Goal: Information Seeking & Learning: Learn about a topic

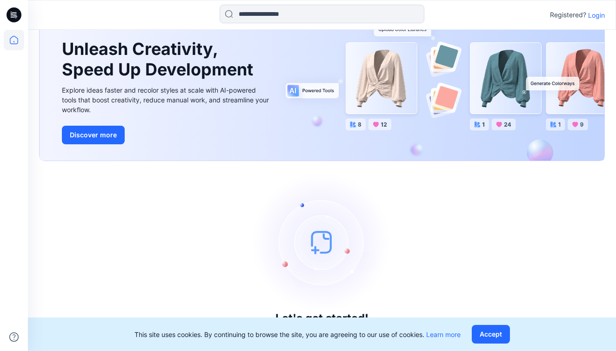
scroll to position [47, 0]
click at [488, 334] on button "Accept" at bounding box center [491, 334] width 38 height 19
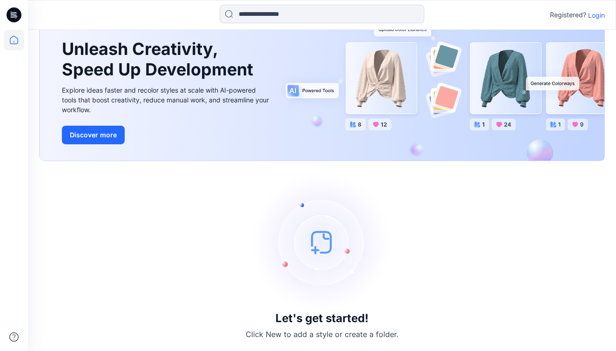
click at [153, 271] on div "Let's get started! Click New to add a style or create a folder." at bounding box center [322, 255] width 566 height 167
click at [595, 17] on p "Login" at bounding box center [596, 15] width 17 height 10
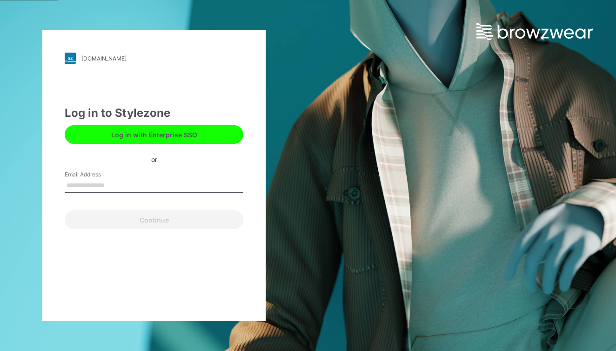
click at [119, 190] on input "Email Address" at bounding box center [154, 186] width 179 height 14
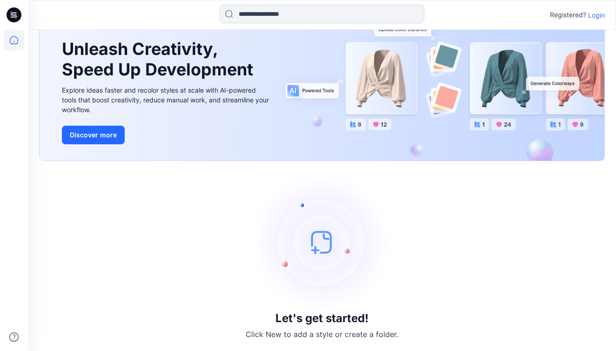
scroll to position [47, 0]
click at [597, 17] on p "Login" at bounding box center [596, 15] width 17 height 10
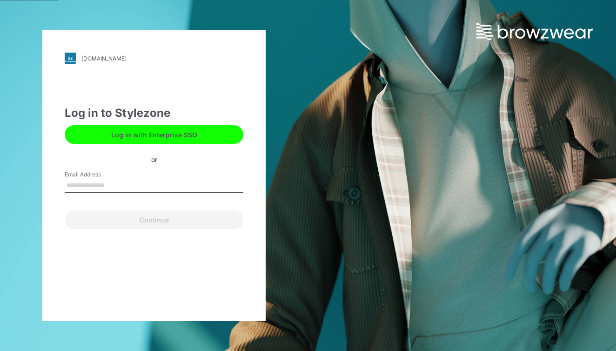
click at [170, 184] on input "Email Address" at bounding box center [154, 186] width 179 height 14
click at [170, 186] on input "Email Address" at bounding box center [154, 186] width 179 height 14
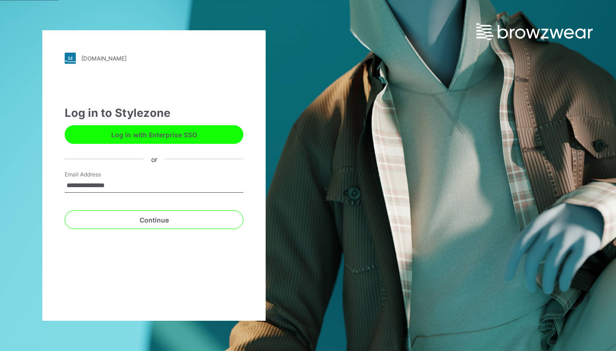
type input "**********"
click at [154, 220] on button "Continue" at bounding box center [154, 219] width 179 height 19
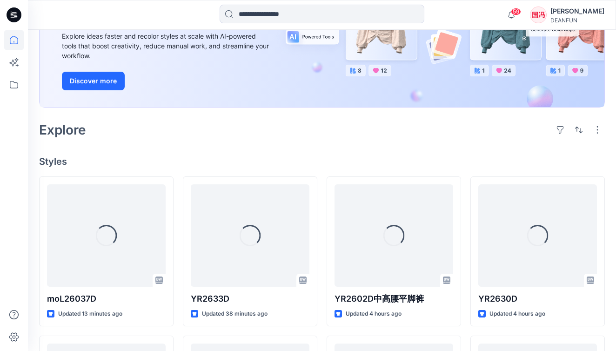
scroll to position [60, 0]
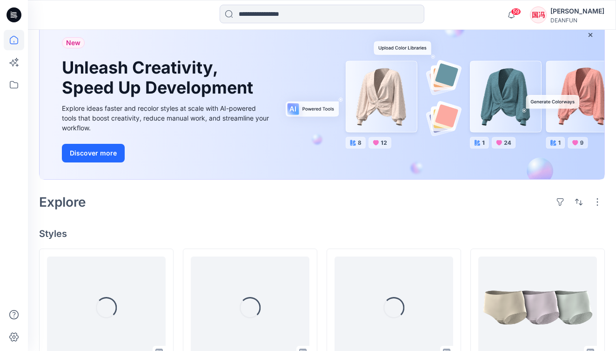
click at [12, 37] on icon at bounding box center [14, 40] width 8 height 8
click at [14, 41] on icon at bounding box center [13, 42] width 0 height 2
click at [17, 90] on icon at bounding box center [14, 84] width 20 height 20
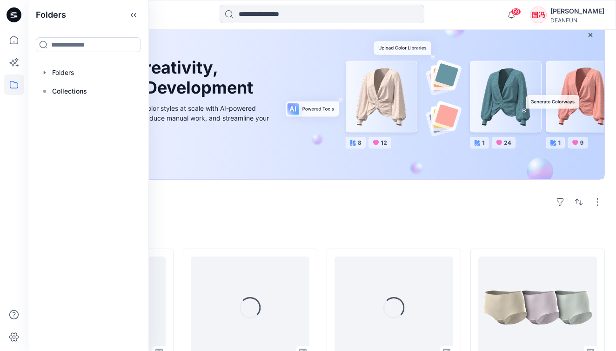
click at [183, 199] on div "Explore" at bounding box center [322, 202] width 566 height 22
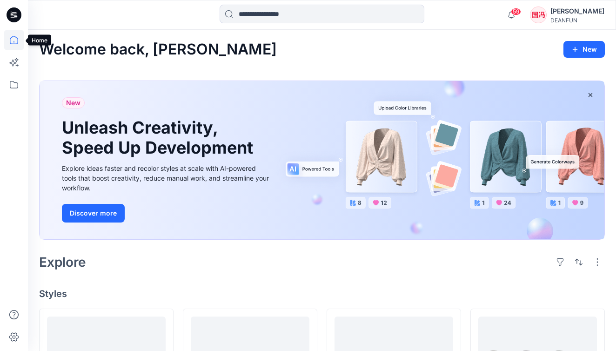
click at [14, 42] on icon at bounding box center [14, 40] width 20 height 20
click at [18, 84] on icon at bounding box center [14, 84] width 8 height 7
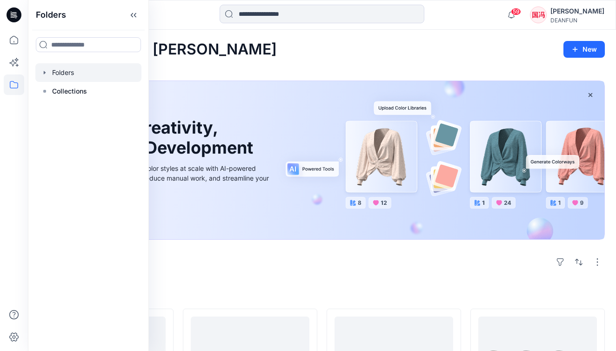
click at [80, 74] on div at bounding box center [88, 72] width 106 height 19
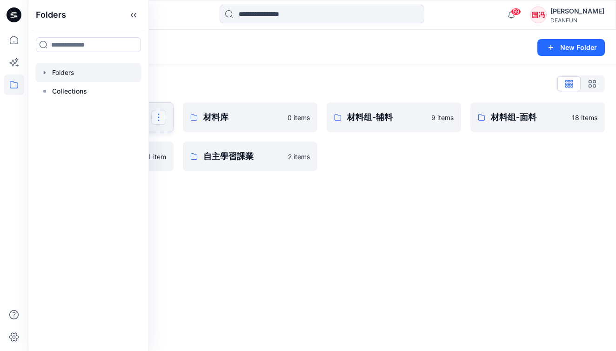
click at [161, 118] on button "button" at bounding box center [158, 117] width 15 height 15
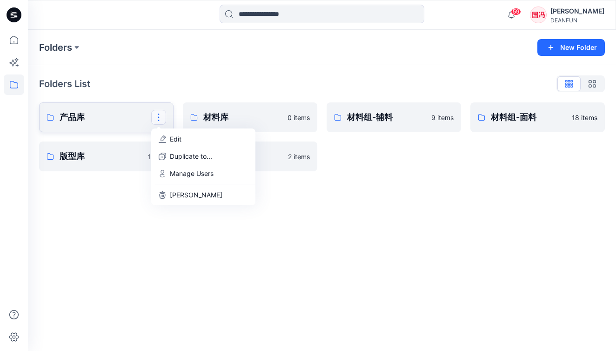
click at [112, 116] on p "产品库" at bounding box center [106, 117] width 92 height 13
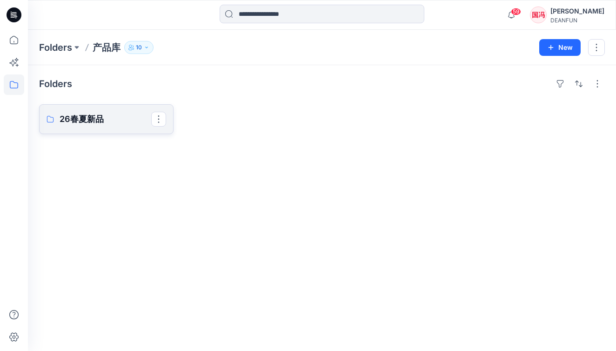
click at [93, 122] on p "26春夏新品" at bounding box center [106, 119] width 92 height 13
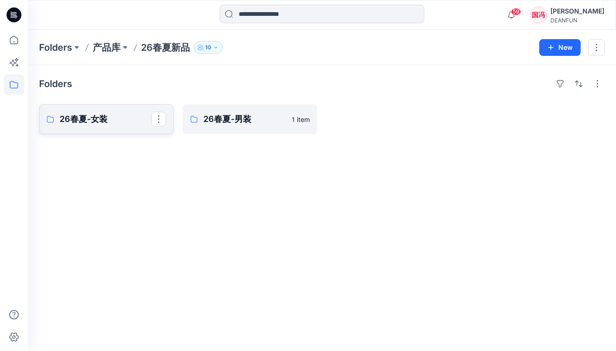
click at [120, 123] on p "26春夏-女装" at bounding box center [106, 119] width 92 height 13
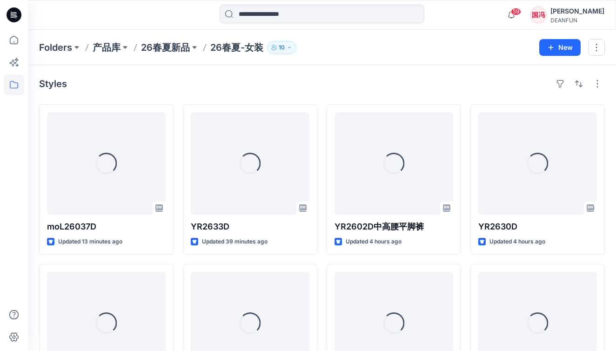
click at [178, 257] on div "Loading... moL26037D Updated 13 minutes ago Loading... YR2626D Updated 4 hours …" at bounding box center [322, 338] width 566 height 469
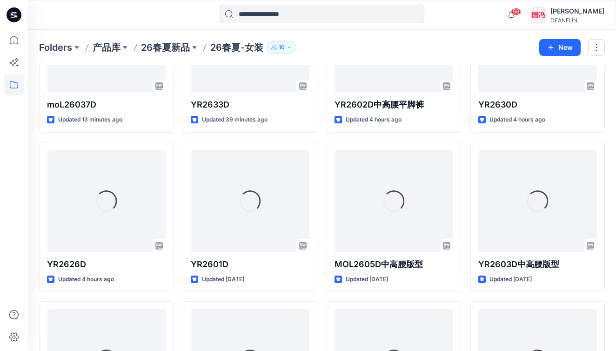
scroll to position [172, 0]
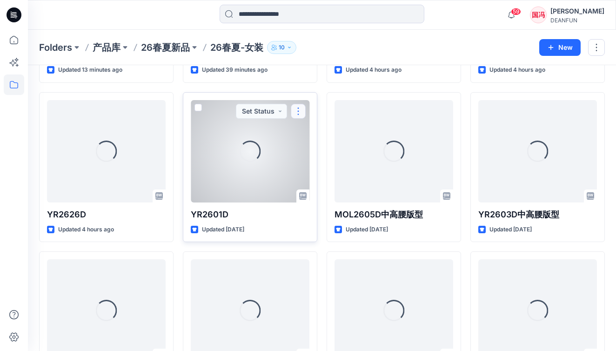
click at [298, 109] on button "button" at bounding box center [298, 111] width 15 height 15
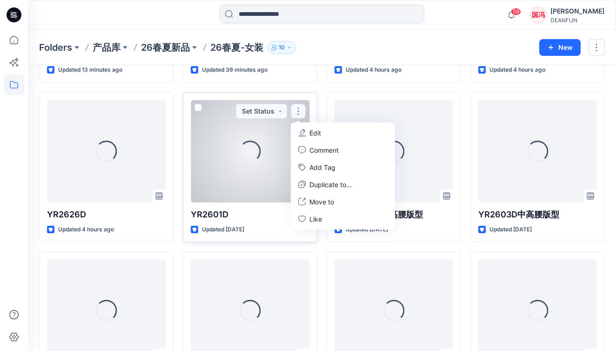
click at [259, 142] on div "Loading..." at bounding box center [250, 150] width 21 height 21
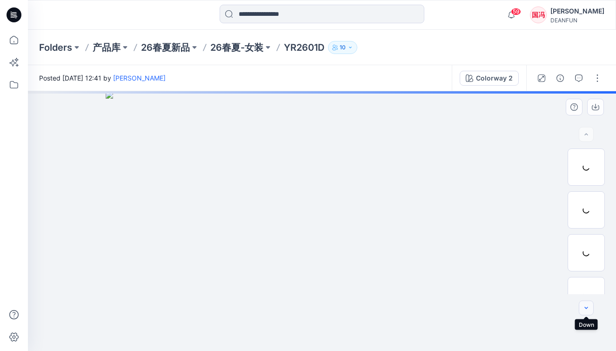
click at [586, 307] on icon "button" at bounding box center [585, 307] width 7 height 7
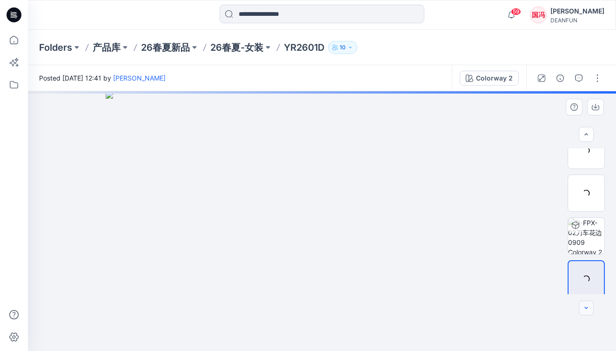
click at [586, 307] on icon "button" at bounding box center [585, 307] width 7 height 7
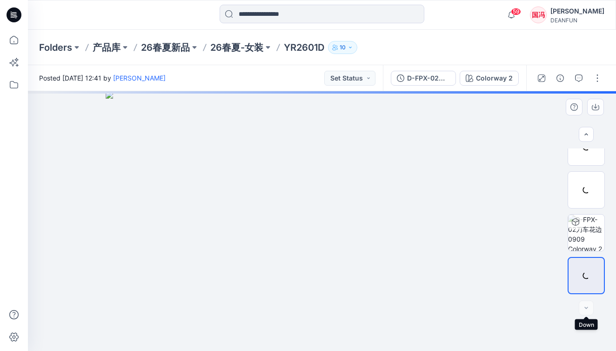
click at [586, 307] on div at bounding box center [586, 307] width 15 height 15
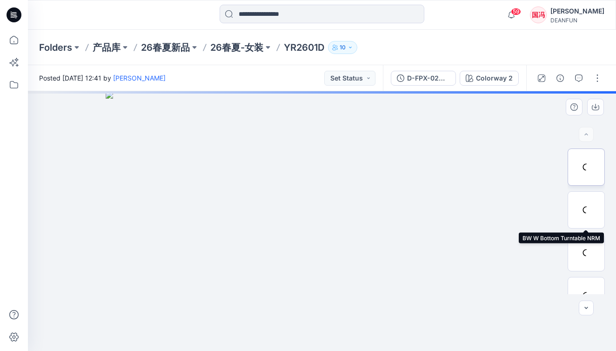
scroll to position [0, 0]
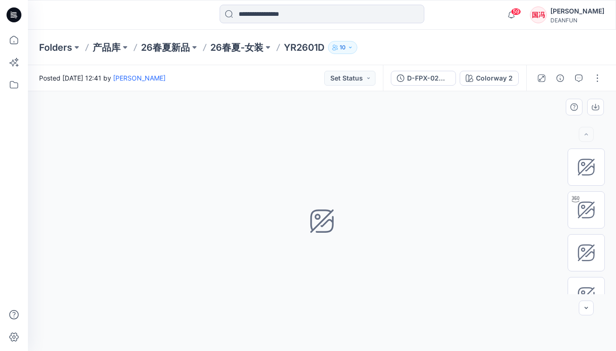
click at [259, 127] on div "Colorway 2 Loading... Material Properties Loading..." at bounding box center [322, 221] width 588 height 260
click at [304, 14] on input at bounding box center [322, 14] width 205 height 19
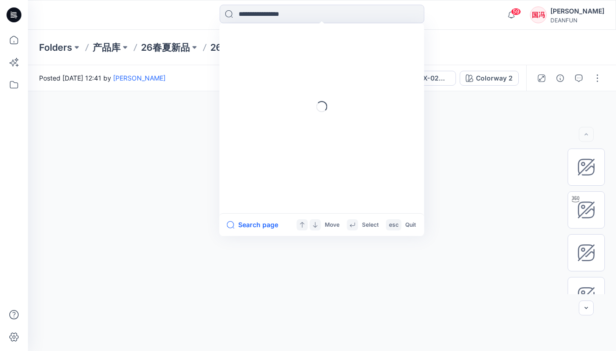
click at [145, 65] on div "Folders 产品库 26春夏新品 26春夏-女装 YR2601D 10" at bounding box center [322, 47] width 588 height 35
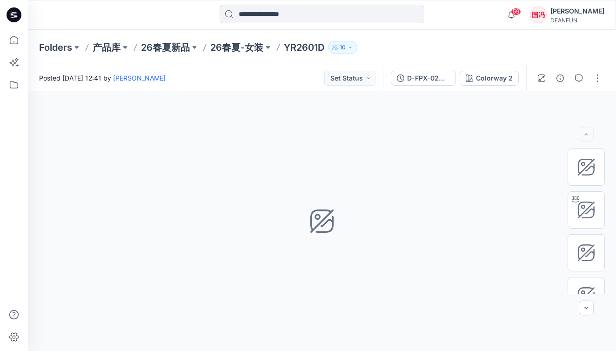
click at [302, 50] on p "YR2601D" at bounding box center [304, 47] width 40 height 13
click at [233, 49] on p "26春夏-女装" at bounding box center [236, 47] width 53 height 13
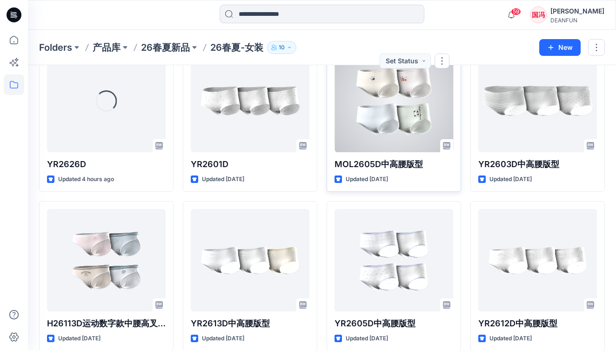
scroll to position [176, 0]
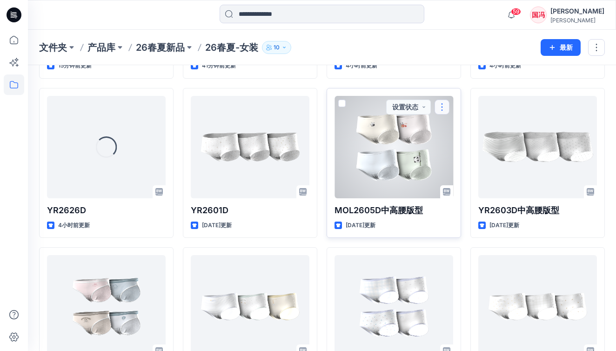
click at [443, 101] on button "button" at bounding box center [441, 107] width 15 height 15
click at [444, 104] on button "button" at bounding box center [441, 107] width 15 height 15
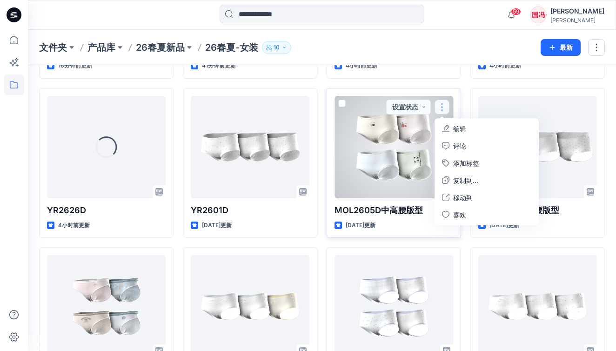
click at [447, 104] on button "button" at bounding box center [441, 107] width 15 height 15
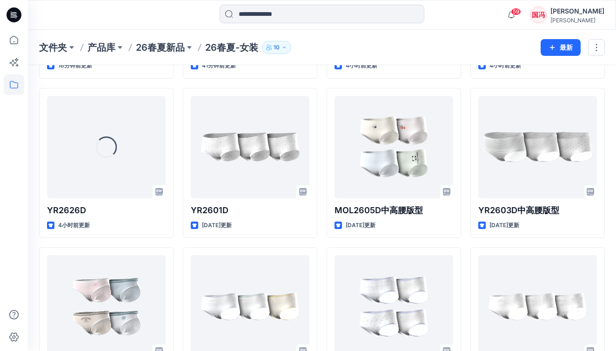
click at [427, 84] on div "YR2602D中高腰平脚裤 4小时前更新 MOL2605D中高腰版型 18天前更新 YR2605D中高腰版型 18天前更新 正在载入... H26117D中高…" at bounding box center [394, 242] width 134 height 628
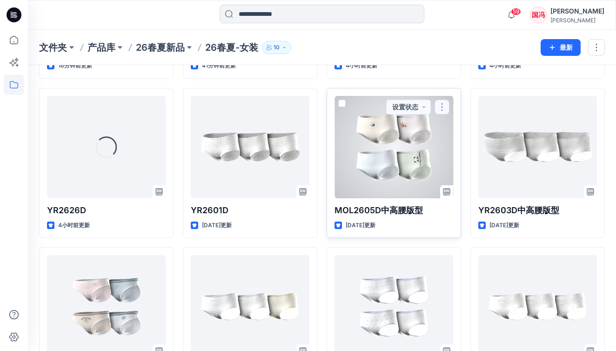
click at [443, 102] on button "button" at bounding box center [441, 107] width 15 height 15
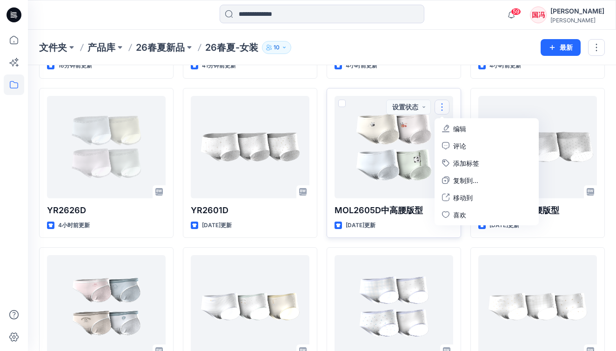
drag, startPoint x: 452, startPoint y: 85, endPoint x: 449, endPoint y: 92, distance: 7.5
click at [452, 85] on div "YR2602D中高腰平脚裤 4小时前更新 MOL2605D中高腰版型 18天前更新 设置状态 编辑 评论 添加标签 复制到... 移动到 喜欢 YR2605D…" at bounding box center [394, 242] width 134 height 628
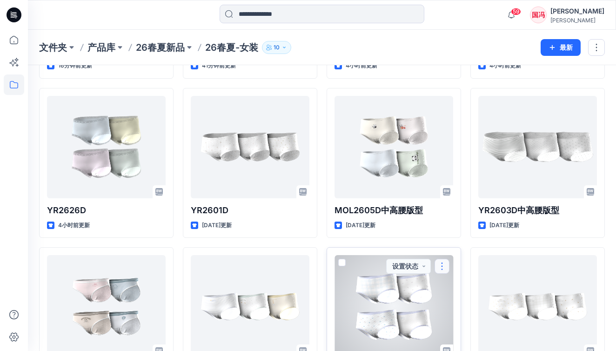
click at [445, 263] on button "button" at bounding box center [441, 266] width 15 height 15
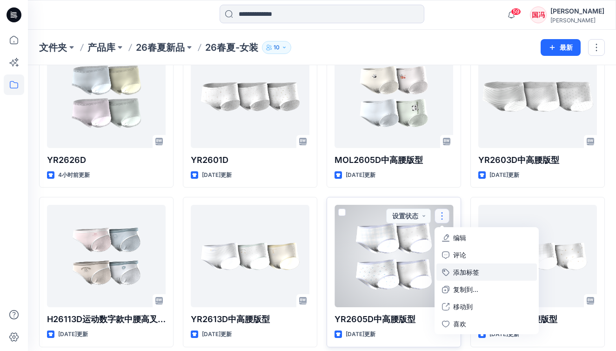
scroll to position [227, 0]
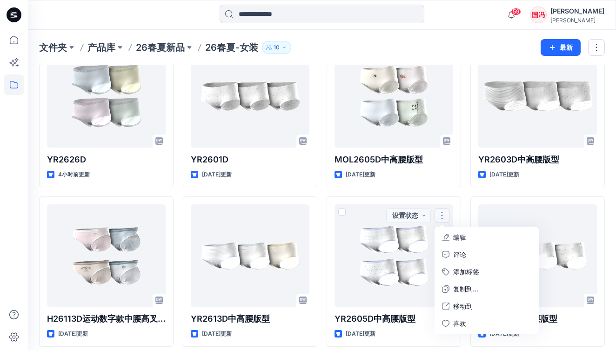
click at [463, 193] on div "莫L26037D 16分钟前更新 YR2626D 4小时前更新 H26113D运动数字款中腰高叉版型 18天前更新 正在载入... H26114D中高腰版型 …" at bounding box center [322, 192] width 566 height 628
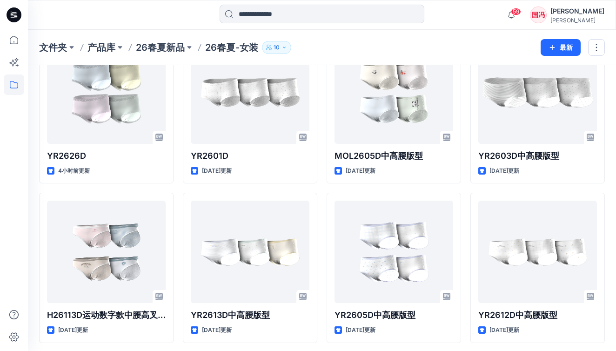
scroll to position [198, 0]
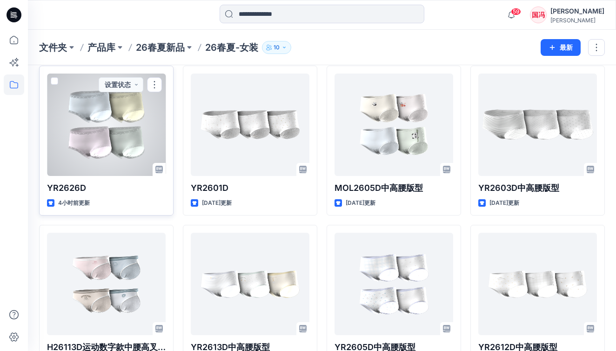
click at [104, 133] on div at bounding box center [106, 124] width 119 height 102
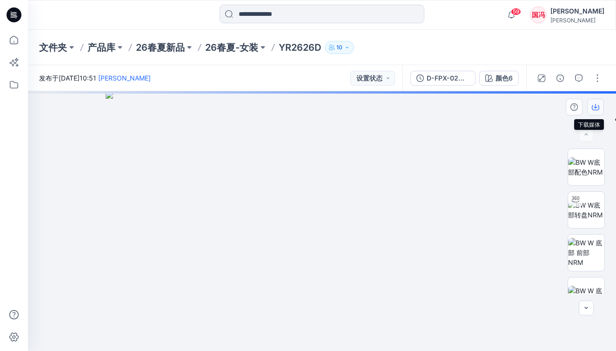
click at [598, 106] on icon "button" at bounding box center [595, 106] width 7 height 7
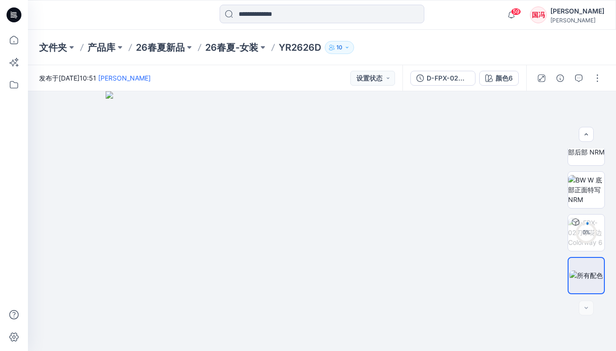
click at [442, 50] on div "文件夹 产品库 26春夏新品 26春夏-女装 YR2626D 10" at bounding box center [285, 47] width 493 height 13
click at [598, 82] on button "button" at bounding box center [597, 78] width 15 height 15
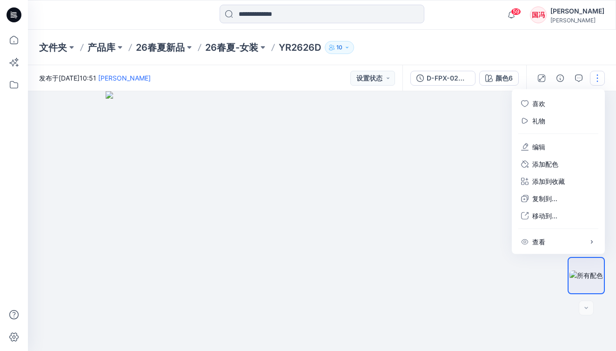
click at [598, 82] on button "button" at bounding box center [597, 78] width 15 height 15
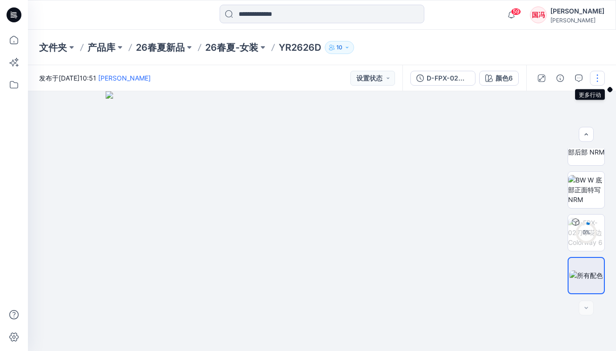
click at [598, 82] on button "button" at bounding box center [597, 78] width 15 height 15
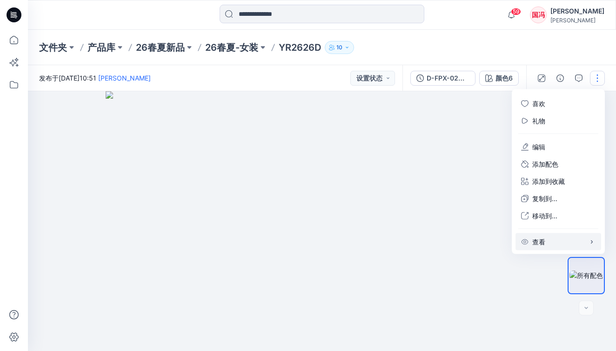
click at [542, 237] on p "查看" at bounding box center [538, 242] width 13 height 10
click at [500, 200] on img at bounding box center [322, 221] width 433 height 260
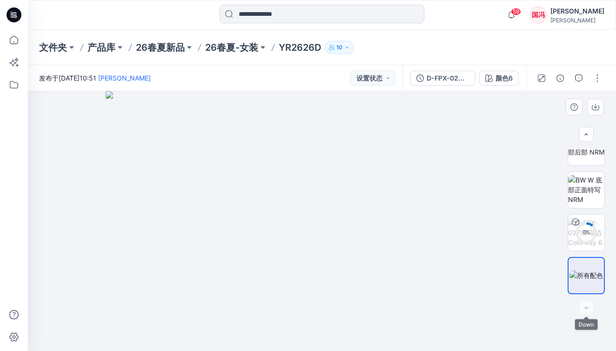
click at [586, 309] on div at bounding box center [586, 307] width 15 height 15
click at [493, 272] on img at bounding box center [322, 221] width 433 height 260
click at [243, 49] on p "26春夏-女装" at bounding box center [231, 47] width 53 height 13
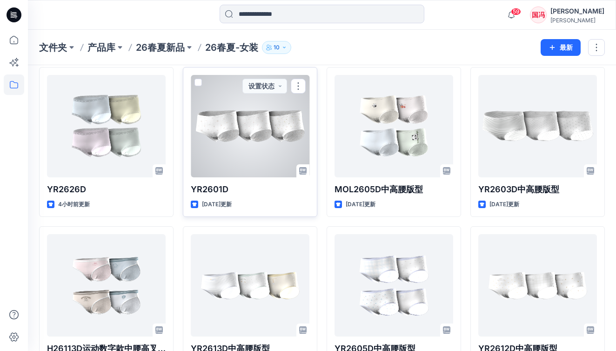
scroll to position [325, 0]
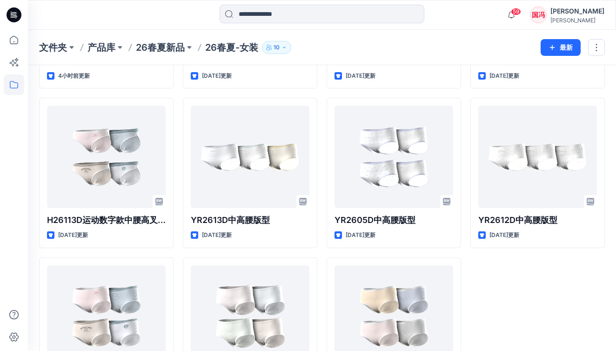
click at [323, 115] on div "莫L26037D 21分钟前更新 YR2626D 4小时前更新 H26113D运动数字款中腰高叉版型 18天前更新 H26114D中高腰版型 20天前更新 Y…" at bounding box center [322, 93] width 566 height 628
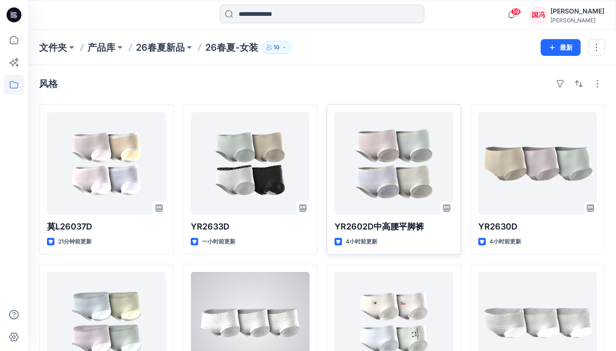
scroll to position [0, 0]
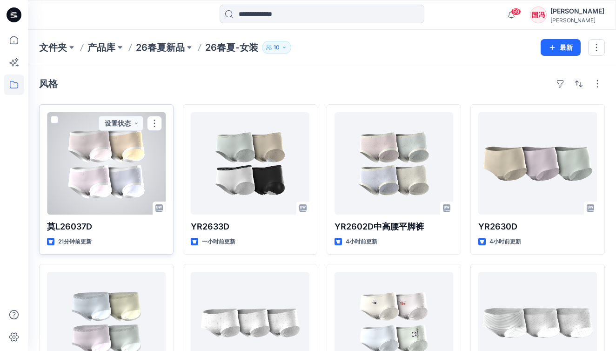
click at [123, 172] on div at bounding box center [106, 163] width 119 height 102
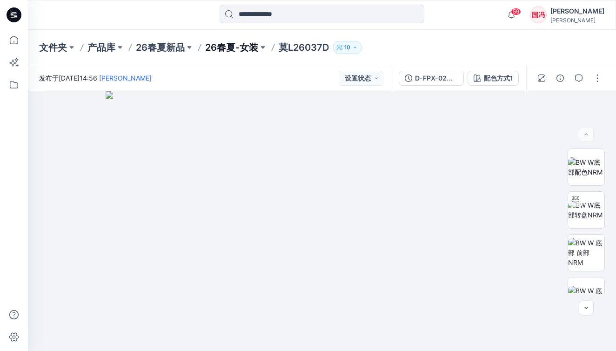
click at [236, 45] on p "26春夏-女装" at bounding box center [231, 47] width 53 height 13
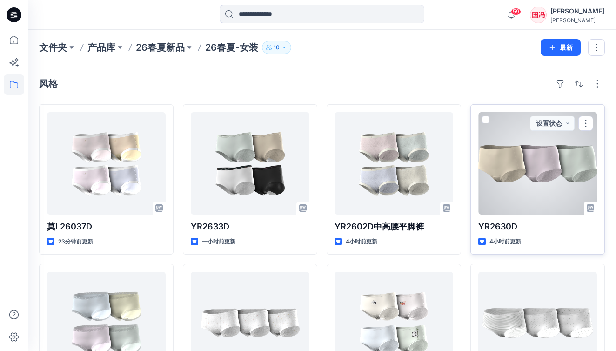
click at [530, 159] on div at bounding box center [537, 163] width 119 height 102
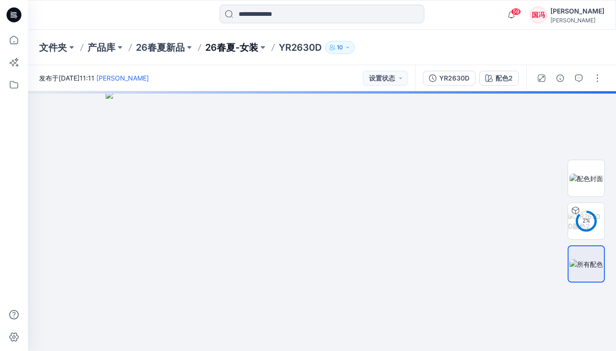
click at [244, 50] on p "26春夏-女装" at bounding box center [231, 47] width 53 height 13
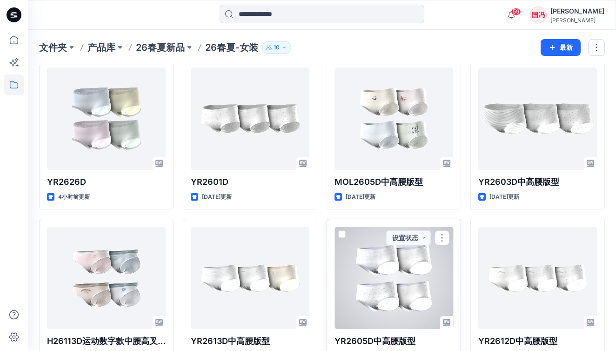
scroll to position [179, 0]
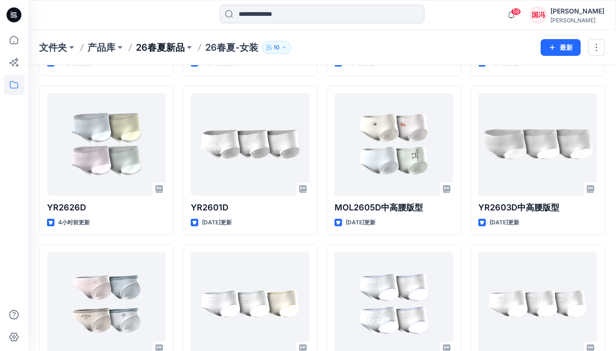
click at [167, 52] on p "26春夏新品" at bounding box center [160, 47] width 49 height 13
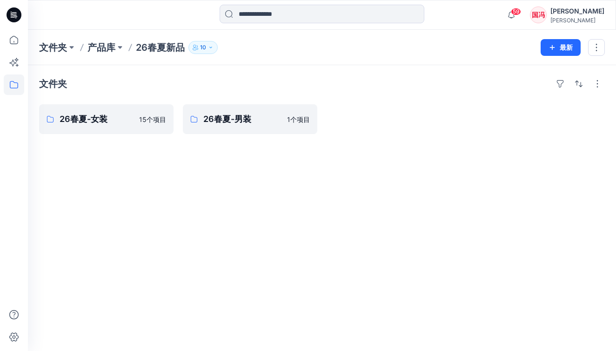
click at [107, 48] on p "产品库" at bounding box center [101, 47] width 28 height 13
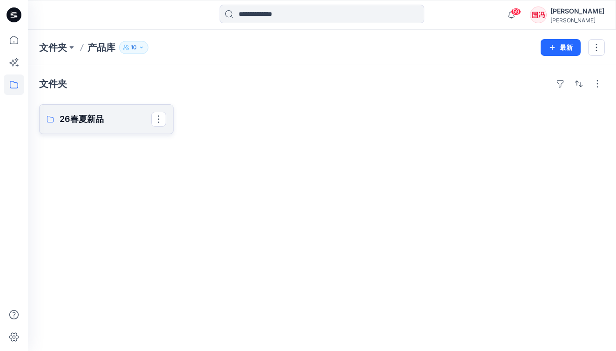
click at [97, 123] on p "26春夏新品" at bounding box center [106, 119] width 92 height 13
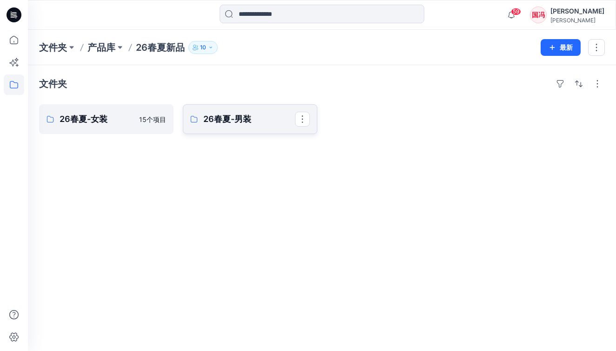
click at [231, 121] on p "26春夏-男装" at bounding box center [249, 119] width 92 height 13
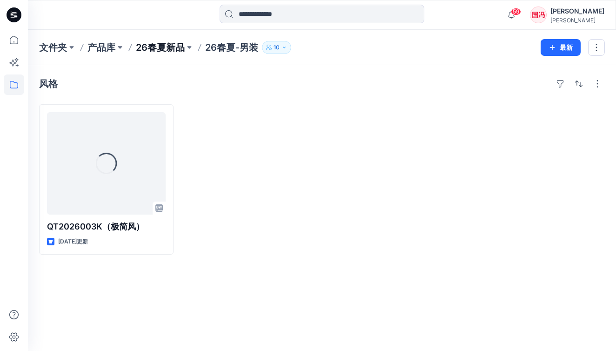
click at [162, 45] on p "26春夏新品" at bounding box center [160, 47] width 49 height 13
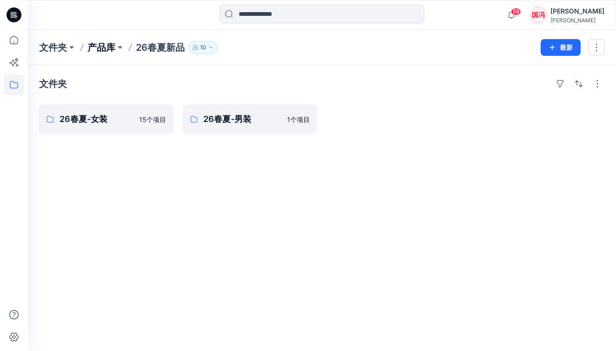
click at [108, 53] on p "产品库" at bounding box center [101, 47] width 28 height 13
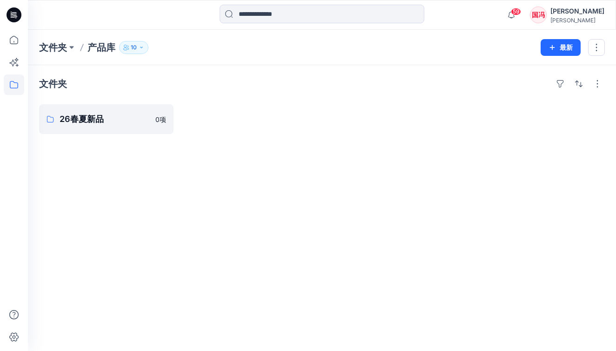
scroll to position [0, 0]
click at [94, 48] on p "产品库" at bounding box center [101, 47] width 28 height 13
click at [63, 48] on p "文件夹" at bounding box center [53, 47] width 28 height 13
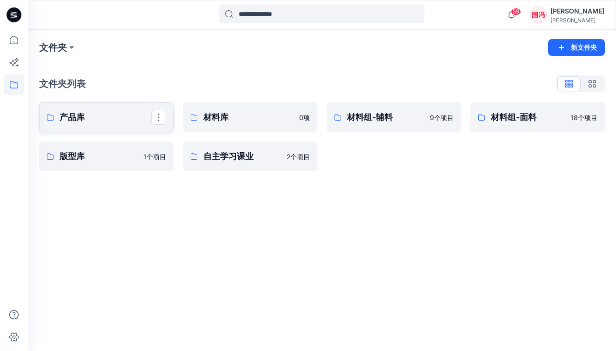
click at [98, 117] on p "产品库" at bounding box center [106, 117] width 92 height 13
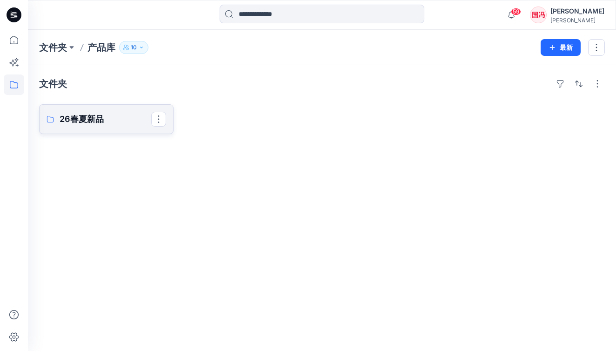
click at [102, 119] on p "26春夏新品" at bounding box center [106, 119] width 92 height 13
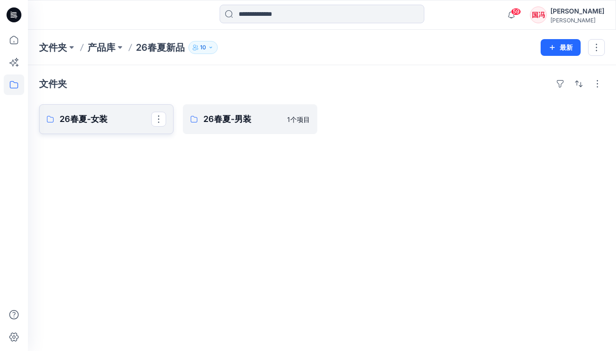
click at [100, 120] on p "26春夏-女装" at bounding box center [106, 119] width 92 height 13
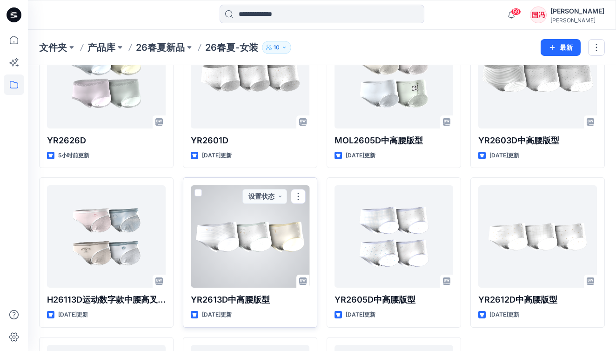
scroll to position [71, 0]
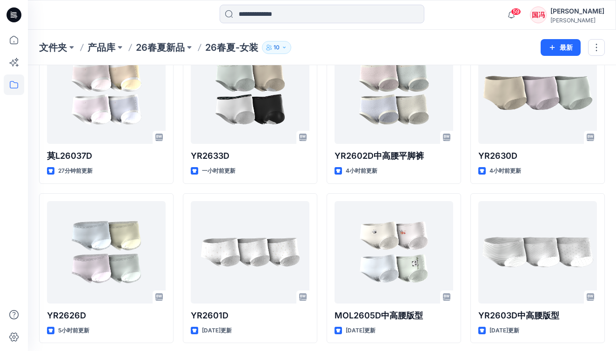
click at [180, 189] on div "莫L26037D 27分钟前更新 YR2626D 5小时前更新 H26113D运动数字款中腰高叉版型 18天前更新 H26114D中高腰版型 20天前更新 Y…" at bounding box center [322, 347] width 566 height 628
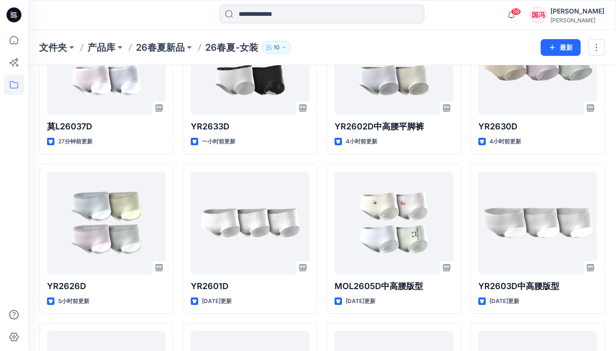
scroll to position [78, 0]
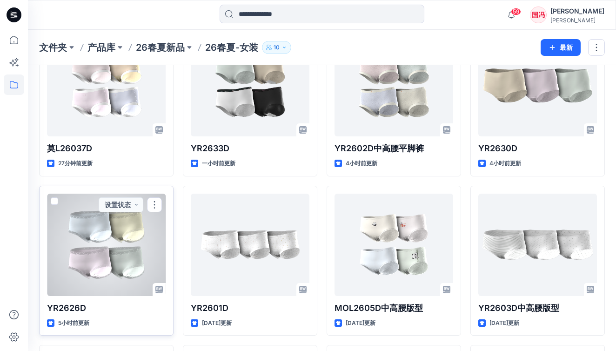
click at [133, 231] on div at bounding box center [106, 244] width 119 height 102
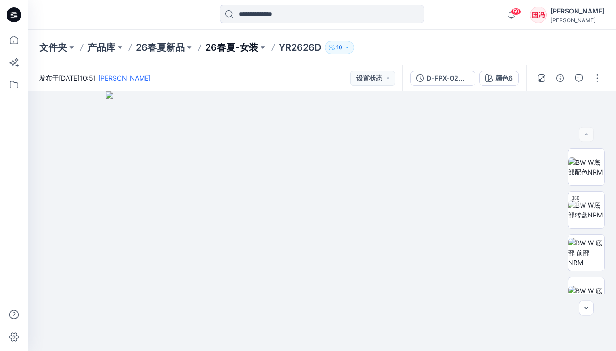
click at [239, 47] on p "26春夏-女装" at bounding box center [231, 47] width 53 height 13
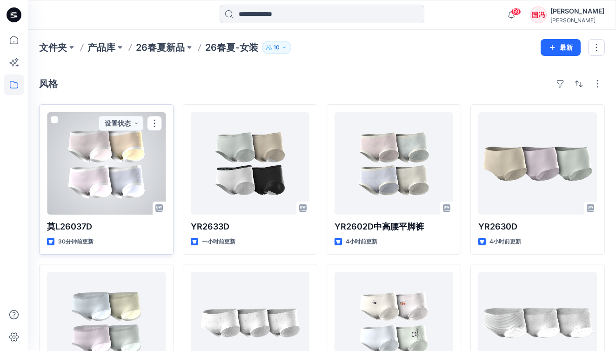
click at [114, 178] on div at bounding box center [106, 163] width 119 height 102
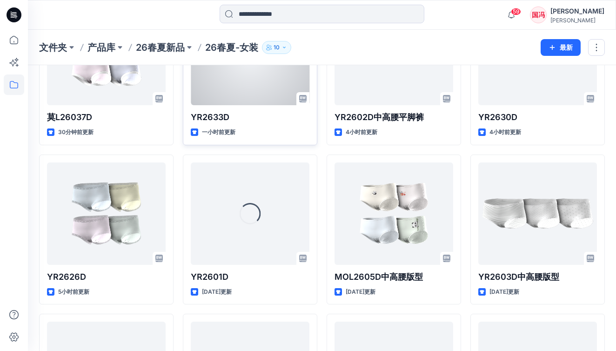
scroll to position [196, 0]
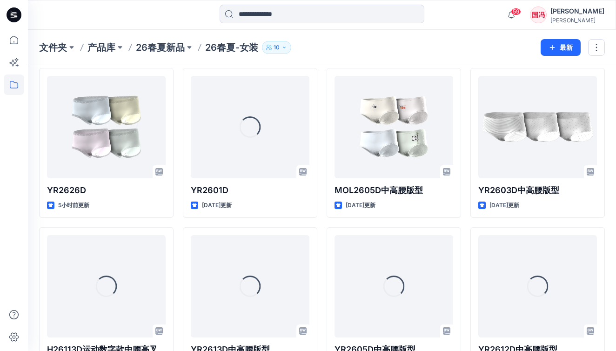
click at [180, 229] on div "莫L26037D 30分钟前更新 YR2626D 5小时前更新 正在载入... H26113D运动数字款中腰高叉版型 18天前更新 正在载入... H2611…" at bounding box center [322, 222] width 566 height 628
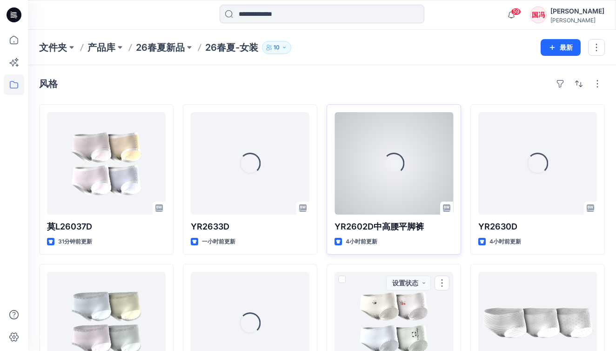
scroll to position [0, 0]
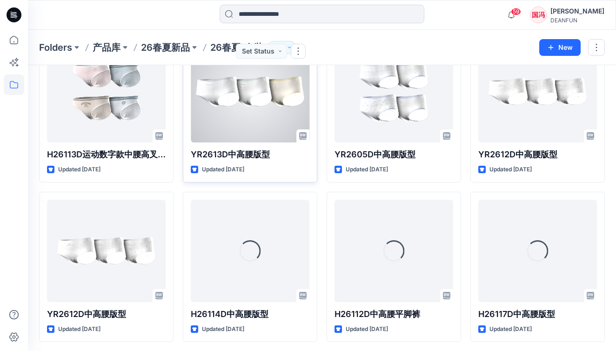
scroll to position [390, 0]
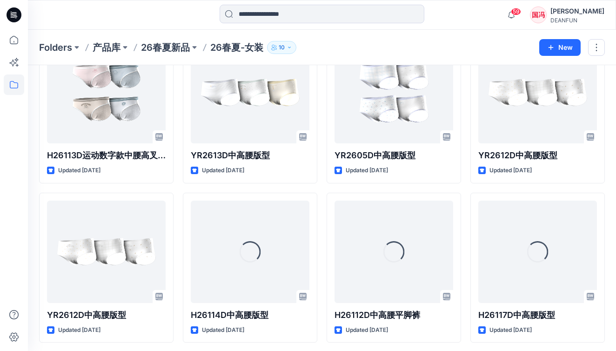
click at [323, 180] on div "moL26037D Updated 35 minutes ago YR2626D Updated 5 hours ago H26113D运动数字款中腰高叉版型…" at bounding box center [322, 28] width 566 height 628
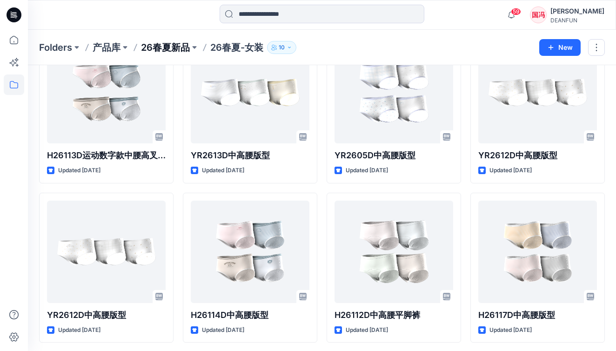
click at [179, 51] on p "26春夏新品" at bounding box center [165, 47] width 49 height 13
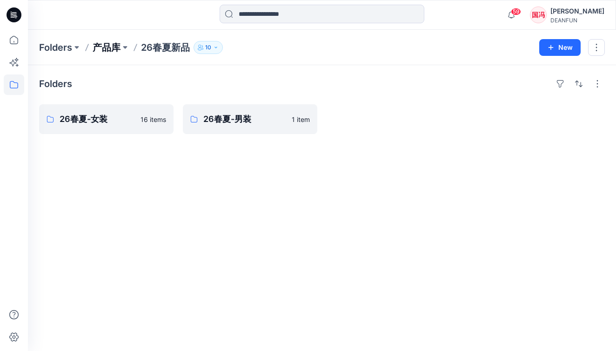
click at [114, 46] on p "产品库" at bounding box center [107, 47] width 28 height 13
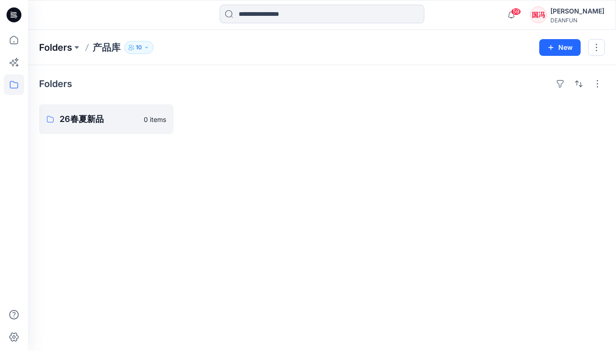
click at [71, 50] on p "Folders" at bounding box center [55, 47] width 33 height 13
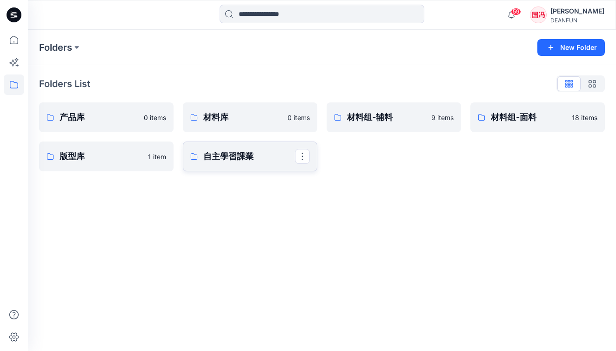
click at [237, 155] on p "自主學習課業" at bounding box center [249, 156] width 92 height 13
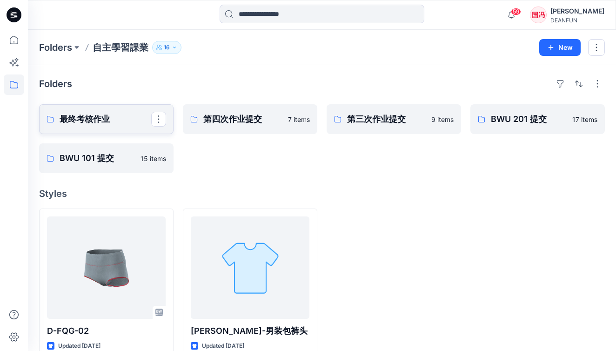
click at [107, 122] on p "最终考核作业" at bounding box center [106, 119] width 92 height 13
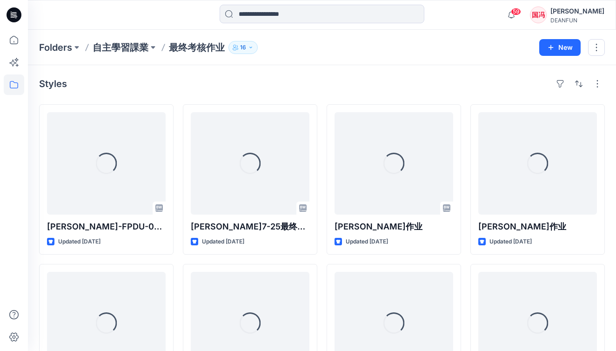
click at [179, 259] on div "Loading... [PERSON_NAME]-FPDU-03-贴合（考核作业) Updated [DATE] Loading... [PERSON_NAM…" at bounding box center [322, 338] width 566 height 469
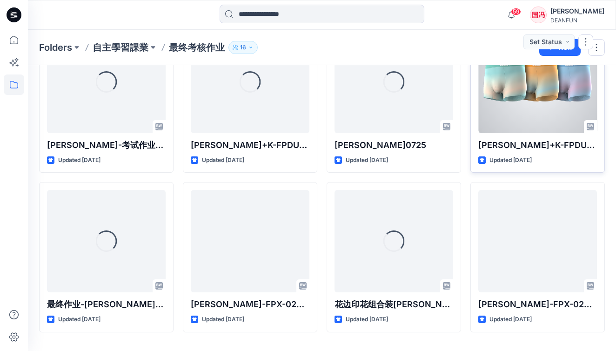
scroll to position [210, 0]
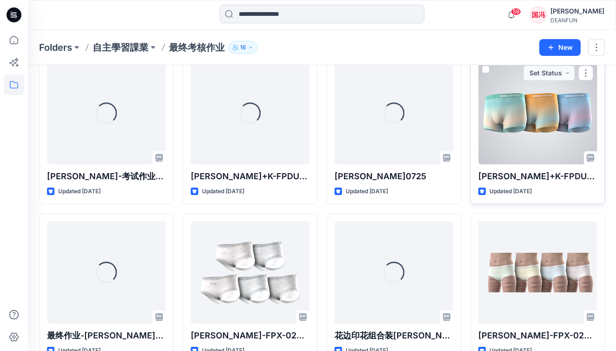
click at [529, 115] on div at bounding box center [537, 113] width 119 height 102
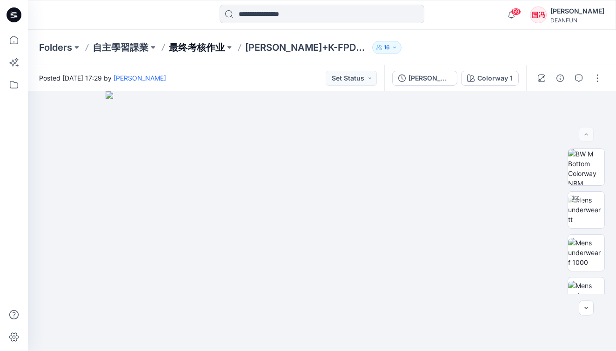
click at [202, 47] on p "最终考核作业" at bounding box center [197, 47] width 56 height 13
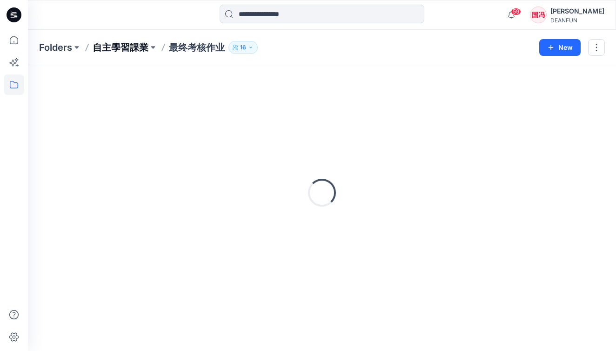
click at [136, 47] on p "自主學習課業" at bounding box center [121, 47] width 56 height 13
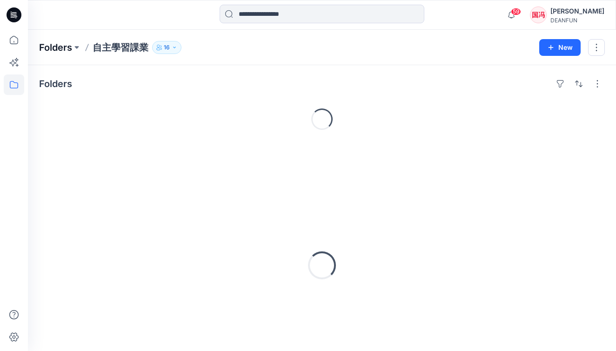
click at [61, 48] on p "Folders" at bounding box center [55, 47] width 33 height 13
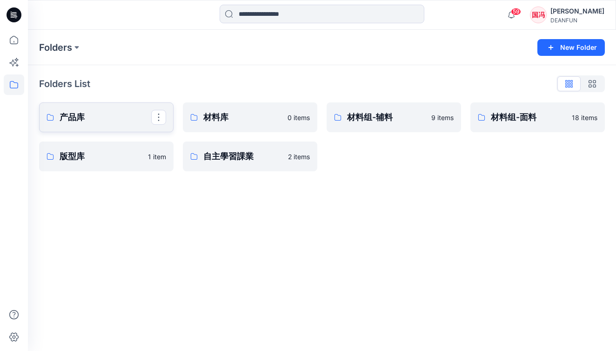
click at [111, 121] on p "产品库" at bounding box center [106, 117] width 92 height 13
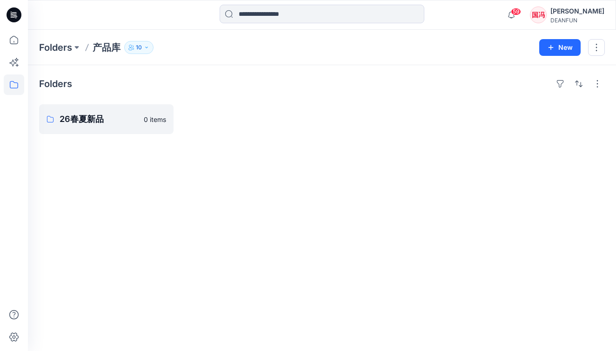
click at [100, 48] on p "产品库" at bounding box center [107, 47] width 28 height 13
click at [62, 46] on p "Folders" at bounding box center [55, 47] width 33 height 13
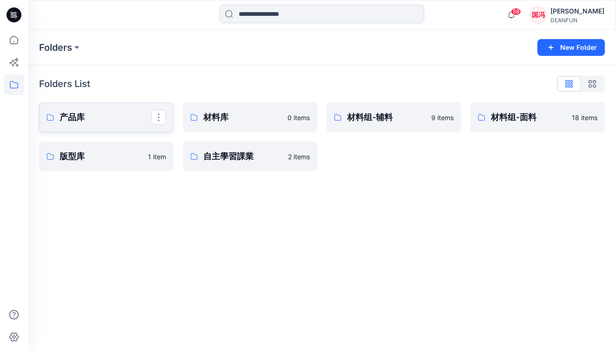
click at [127, 113] on p "产品库" at bounding box center [106, 117] width 92 height 13
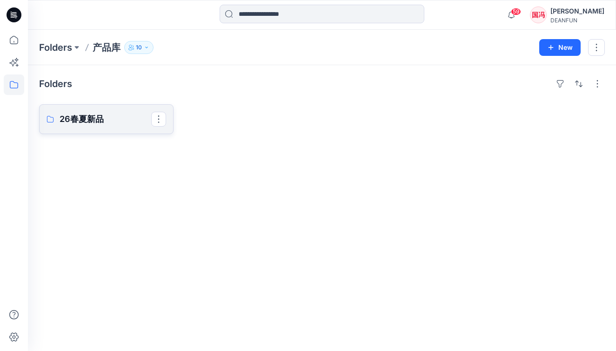
click at [112, 126] on link "26春夏新品" at bounding box center [106, 119] width 134 height 30
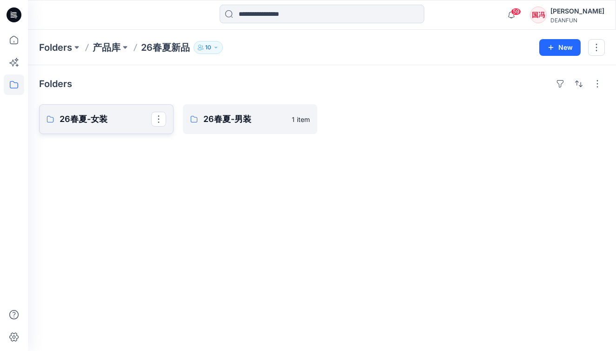
click at [115, 122] on p "26春夏-女装" at bounding box center [106, 119] width 92 height 13
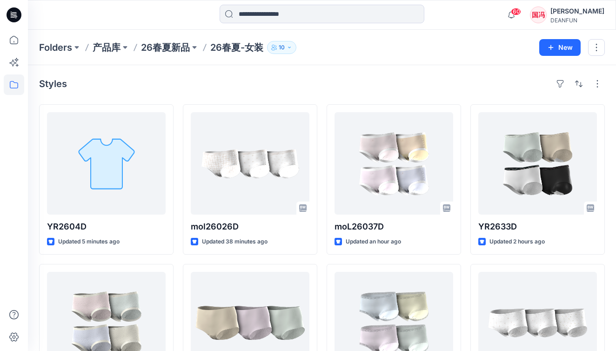
click at [327, 259] on div "moL26037D Updated an hour ago YR2626D Updated 5 hours ago H26113D运动数字款中腰高叉版型 Up…" at bounding box center [394, 338] width 134 height 469
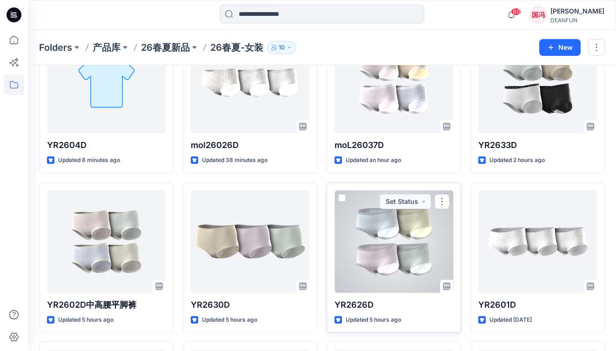
scroll to position [55, 0]
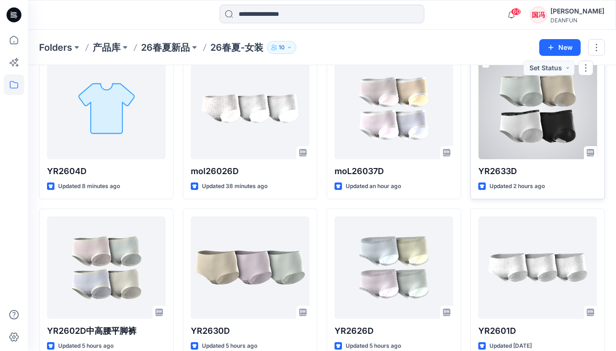
click at [514, 107] on div at bounding box center [537, 108] width 119 height 102
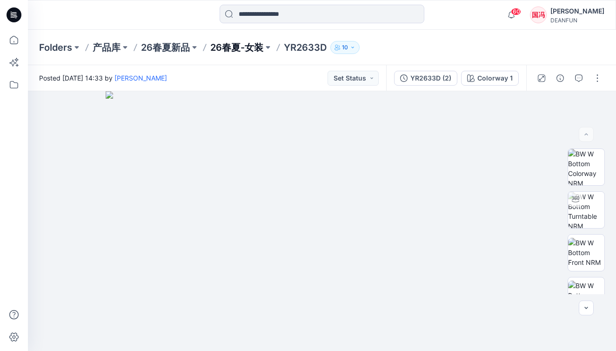
click at [258, 48] on p "26春夏-女装" at bounding box center [236, 47] width 53 height 13
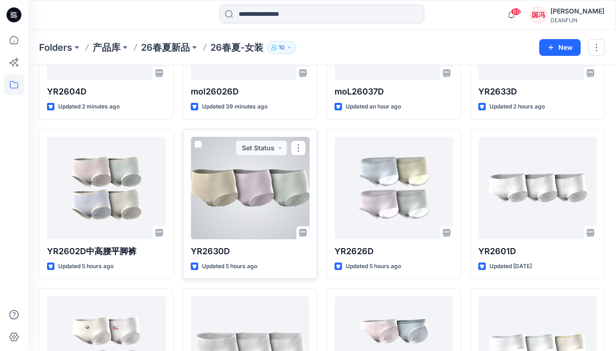
scroll to position [124, 0]
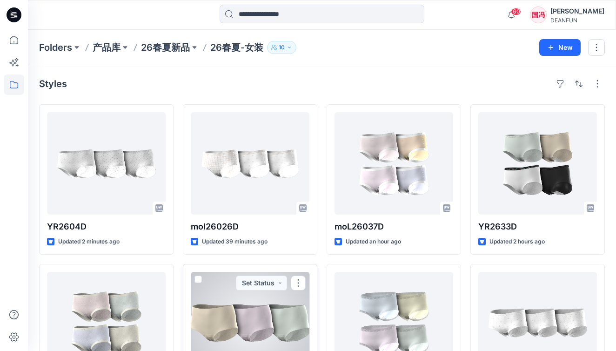
scroll to position [0, 0]
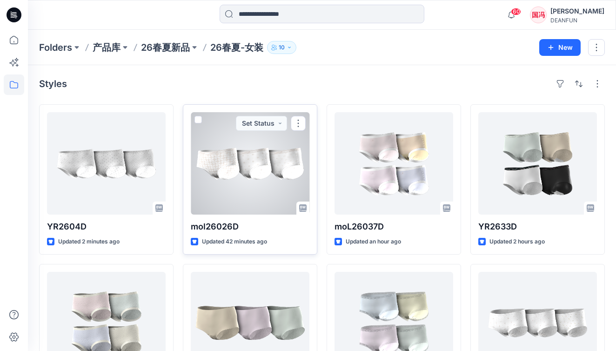
click at [254, 171] on div at bounding box center [250, 163] width 119 height 102
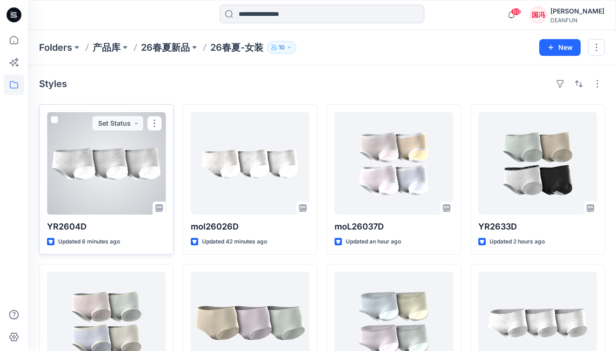
click at [141, 163] on div at bounding box center [106, 163] width 119 height 102
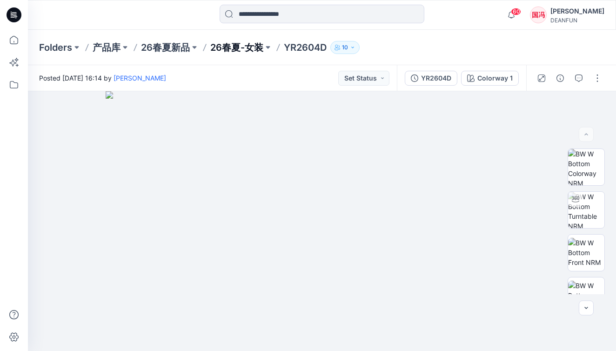
click at [257, 48] on p "26春夏-女装" at bounding box center [236, 47] width 53 height 13
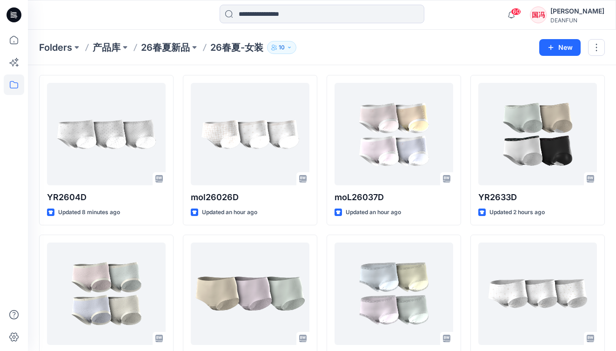
scroll to position [67, 0]
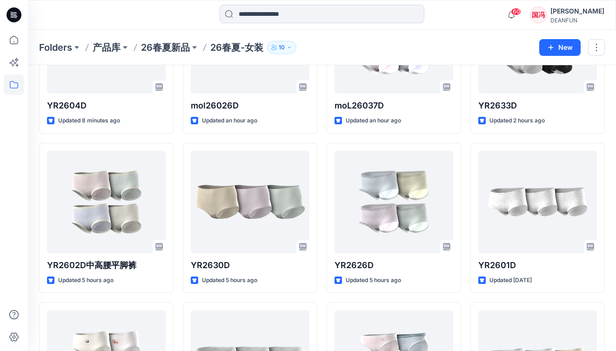
scroll to position [245, 0]
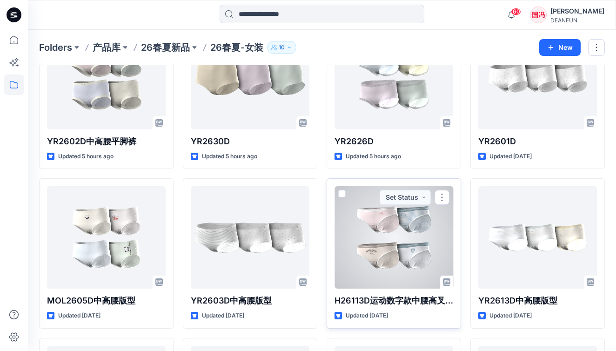
click at [376, 245] on div at bounding box center [393, 237] width 119 height 102
